Goal: Task Accomplishment & Management: Complete application form

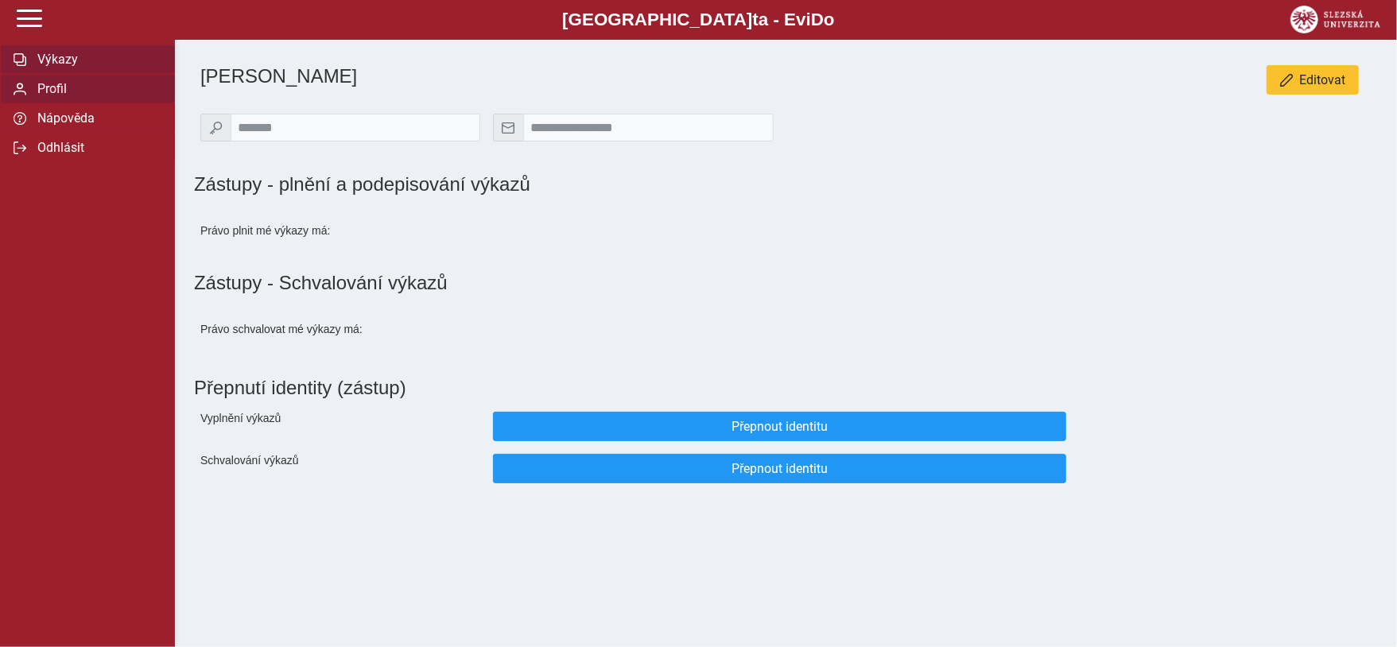
click at [73, 63] on span "Výkazy" at bounding box center [97, 59] width 129 height 15
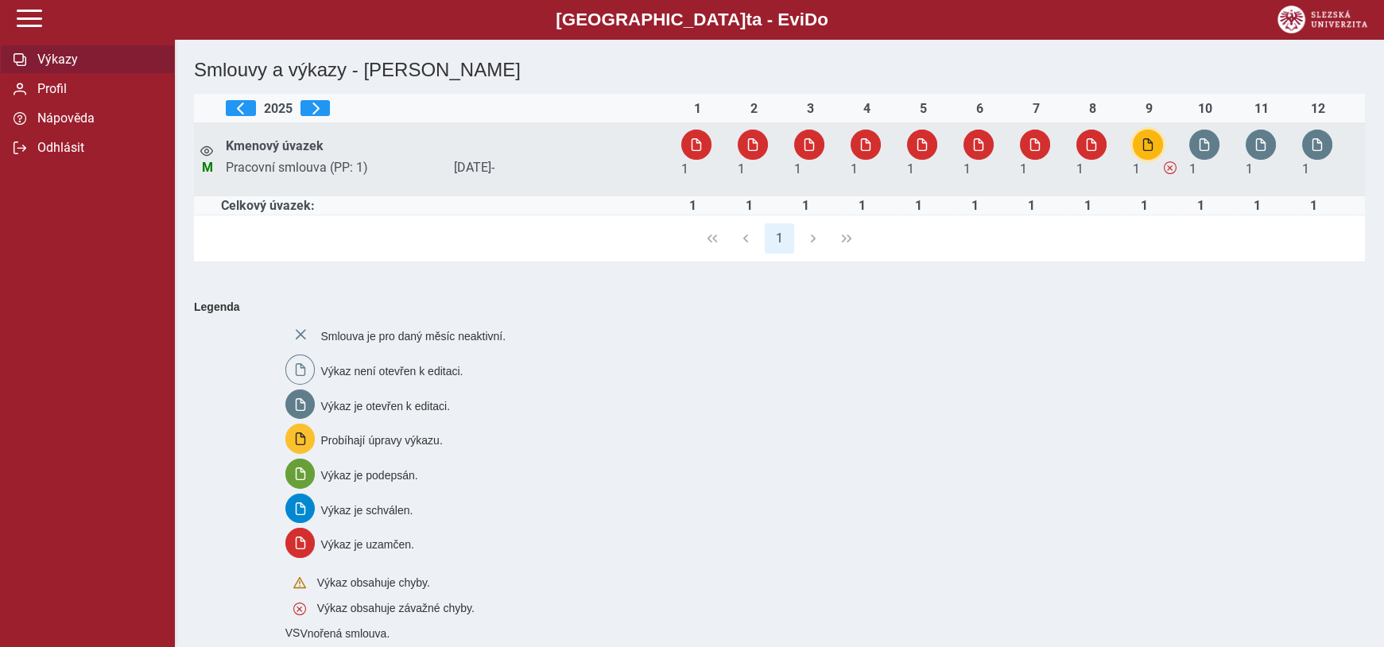
click at [1152, 149] on span "button" at bounding box center [1148, 144] width 13 height 13
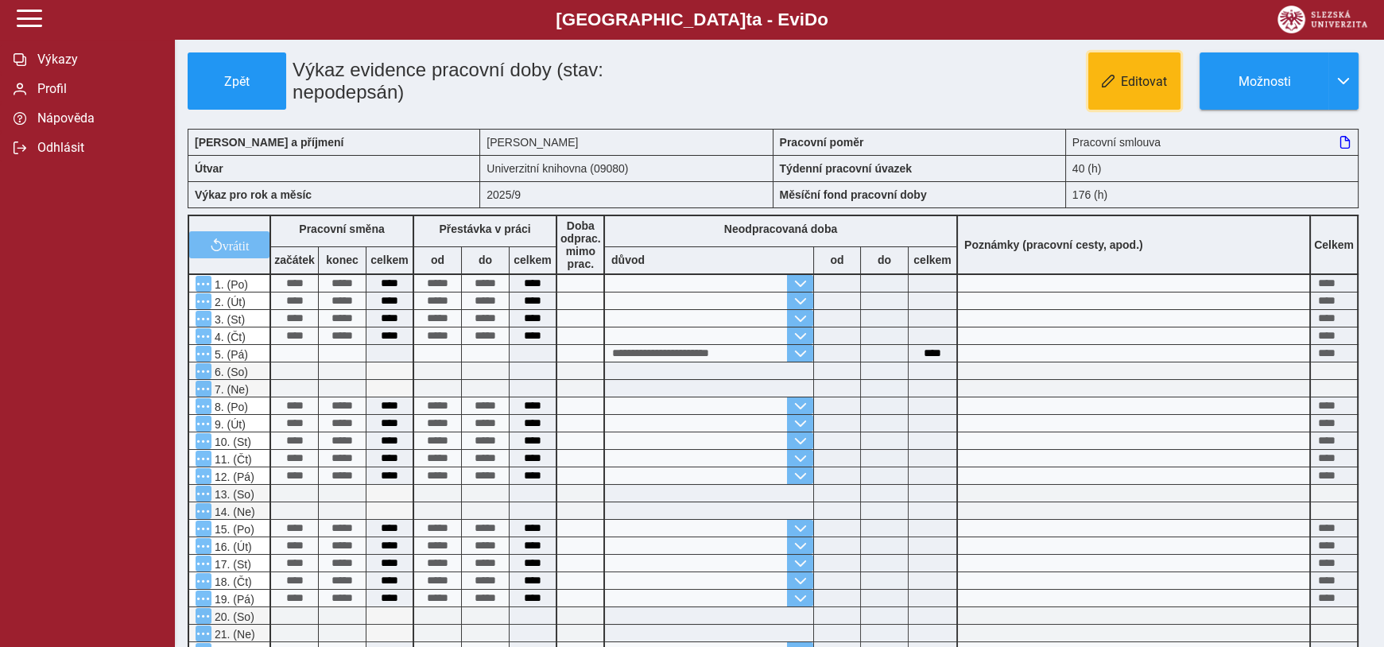
click at [1134, 89] on span "Editovat" at bounding box center [1144, 81] width 46 height 15
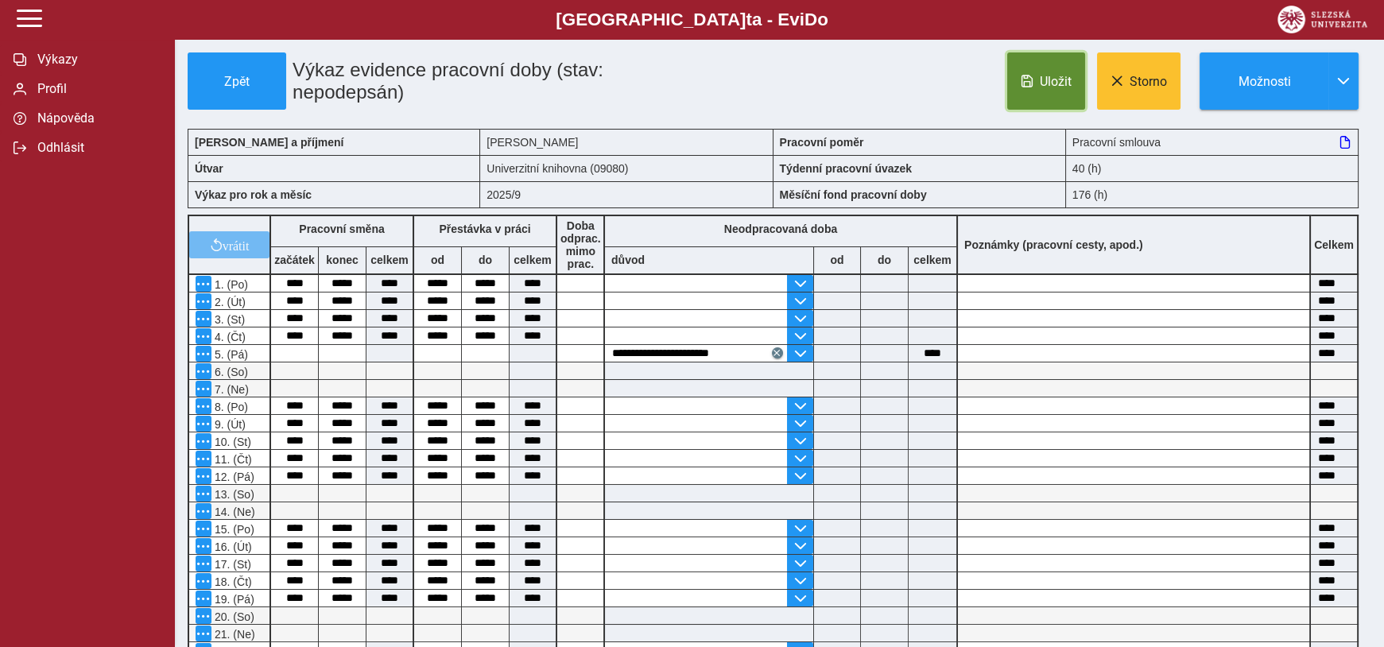
click at [1057, 100] on button "Uložit" at bounding box center [1046, 80] width 78 height 57
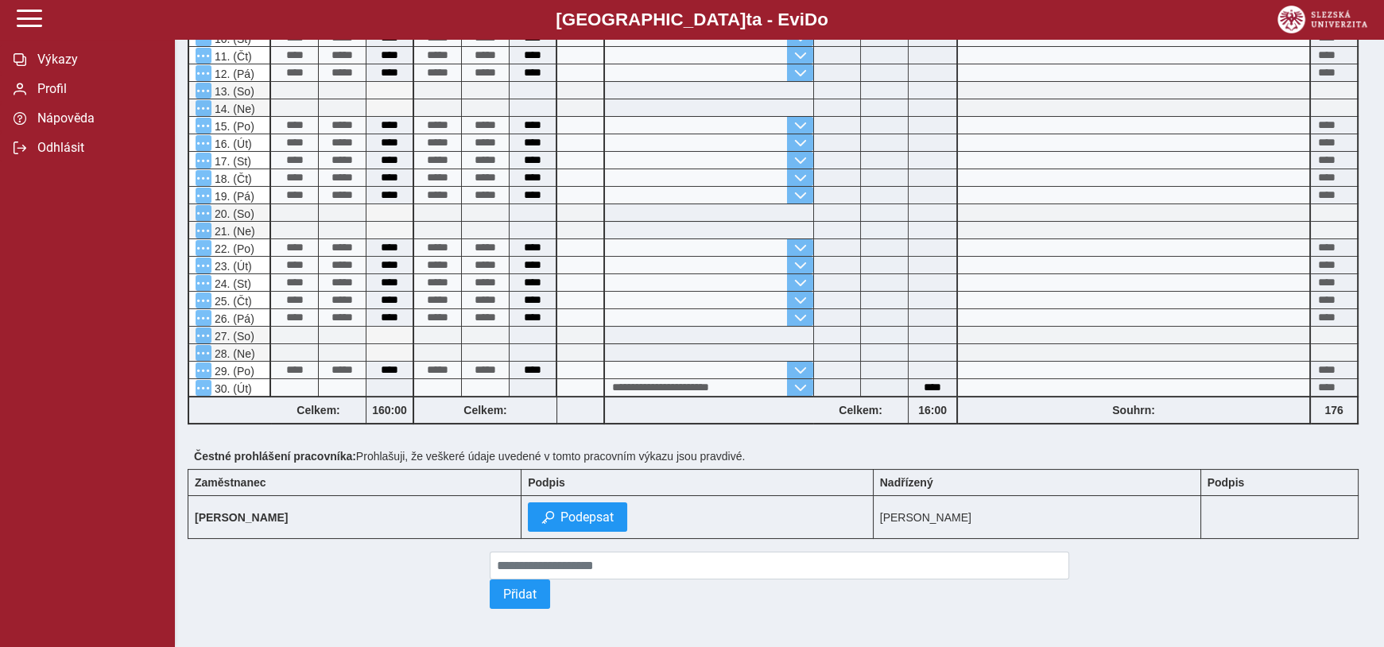
scroll to position [432, 0]
click at [585, 512] on button "Podepsat" at bounding box center [577, 516] width 99 height 29
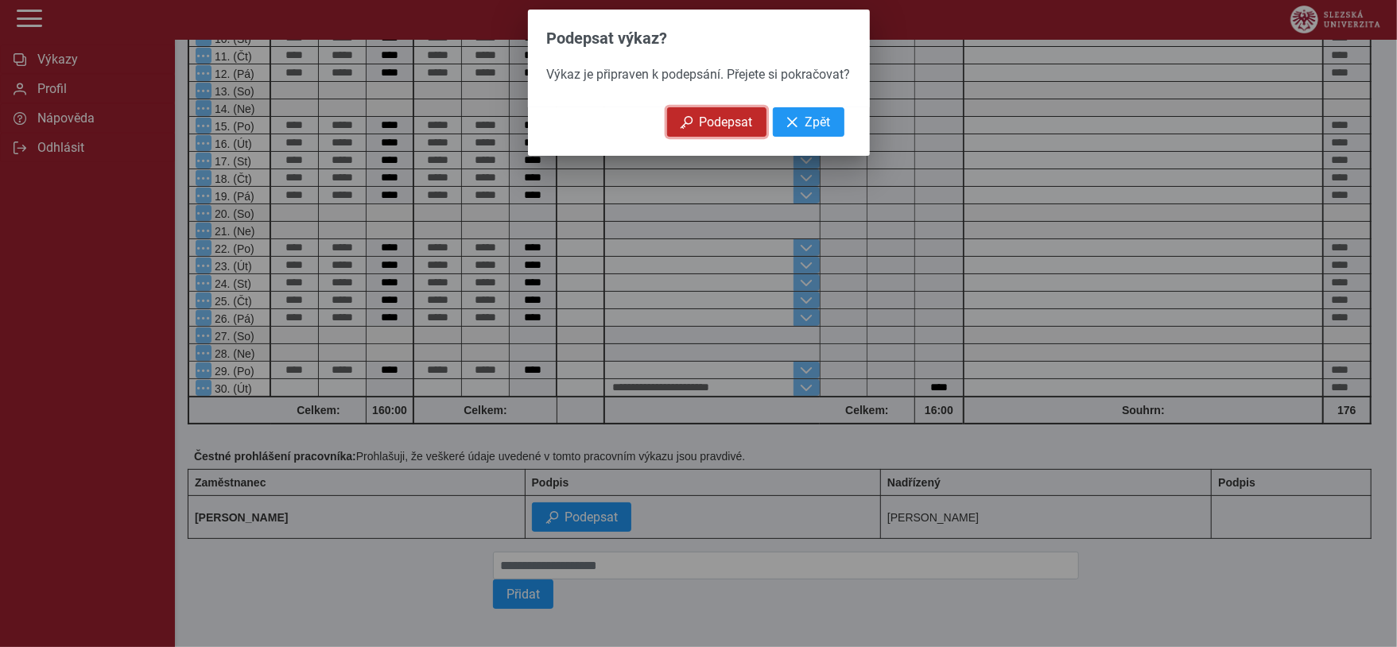
click at [704, 120] on button "Podepsat" at bounding box center [716, 121] width 99 height 29
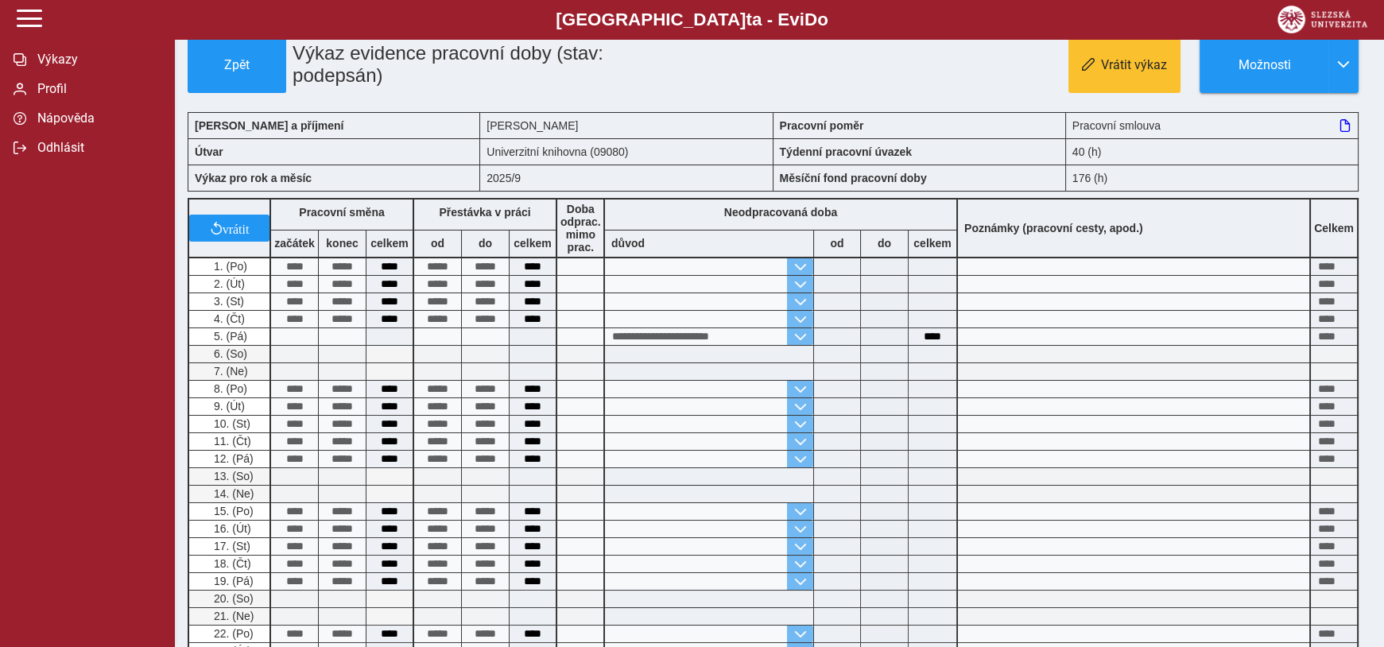
scroll to position [0, 0]
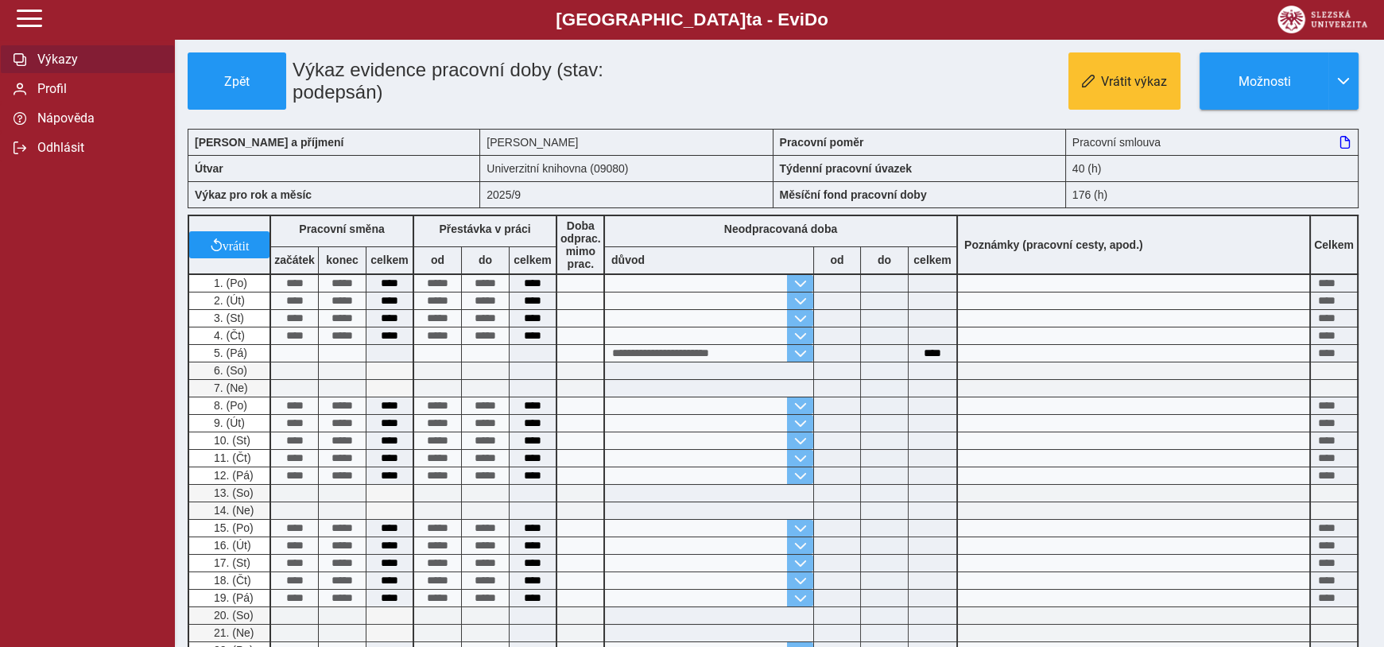
click at [51, 59] on span "Výkazy" at bounding box center [97, 59] width 129 height 15
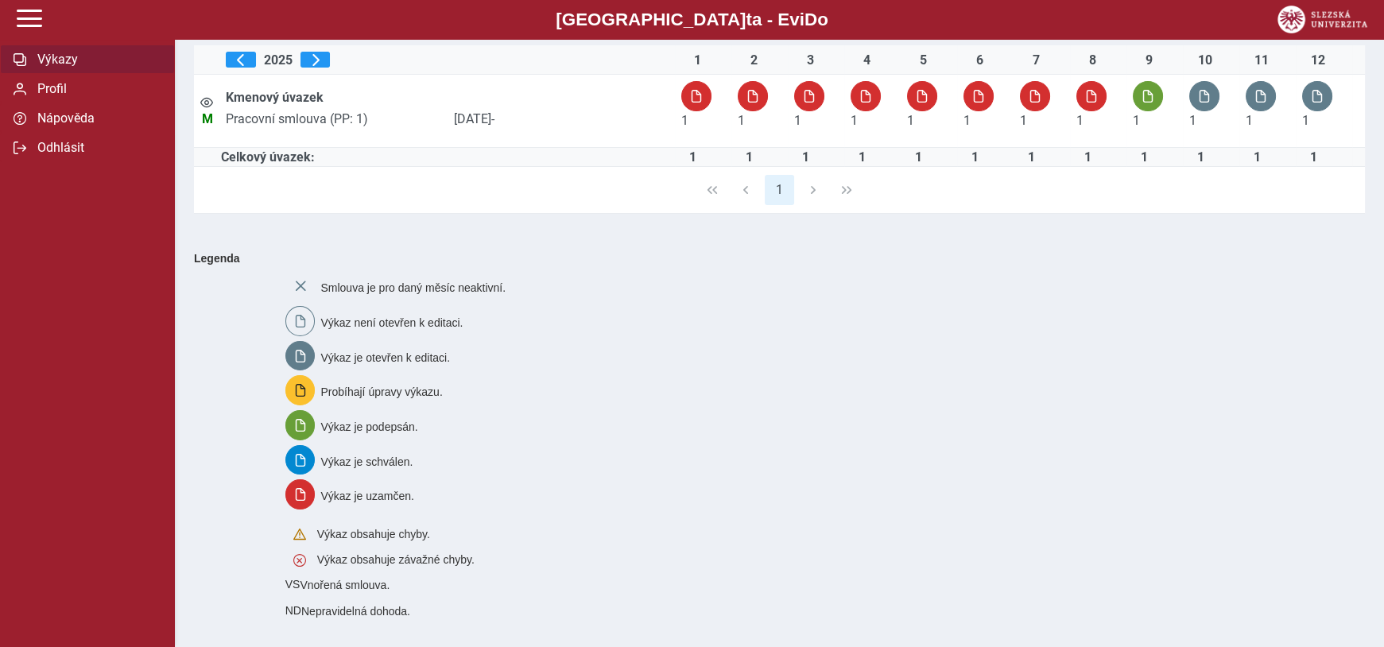
scroll to position [76, 0]
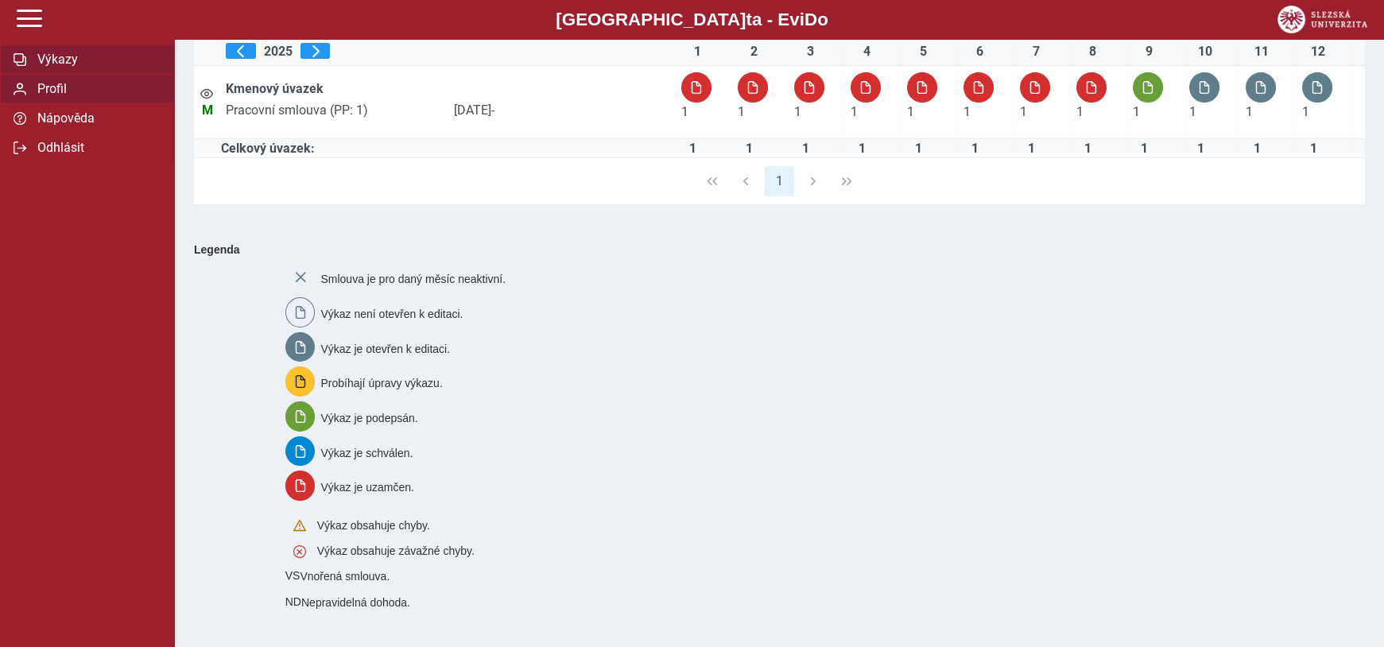
click at [71, 103] on button "Profil" at bounding box center [87, 88] width 175 height 29
